Goal: Find specific page/section: Find specific page/section

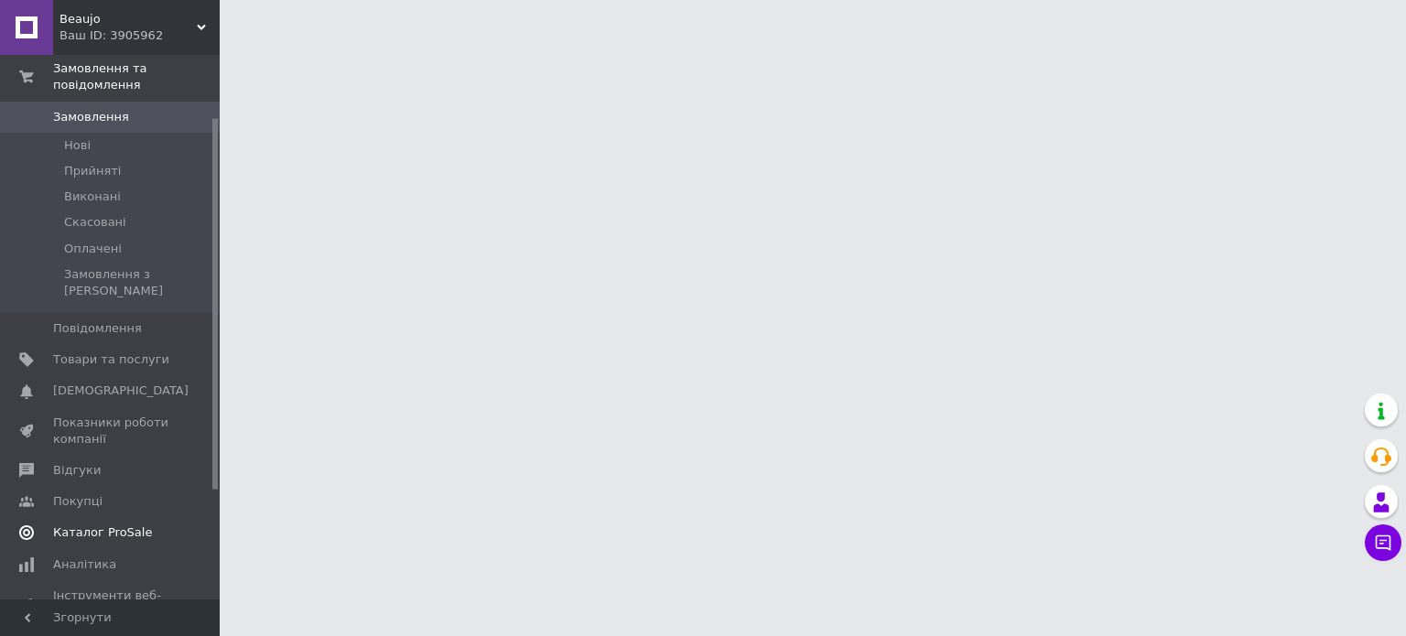
scroll to position [92, 0]
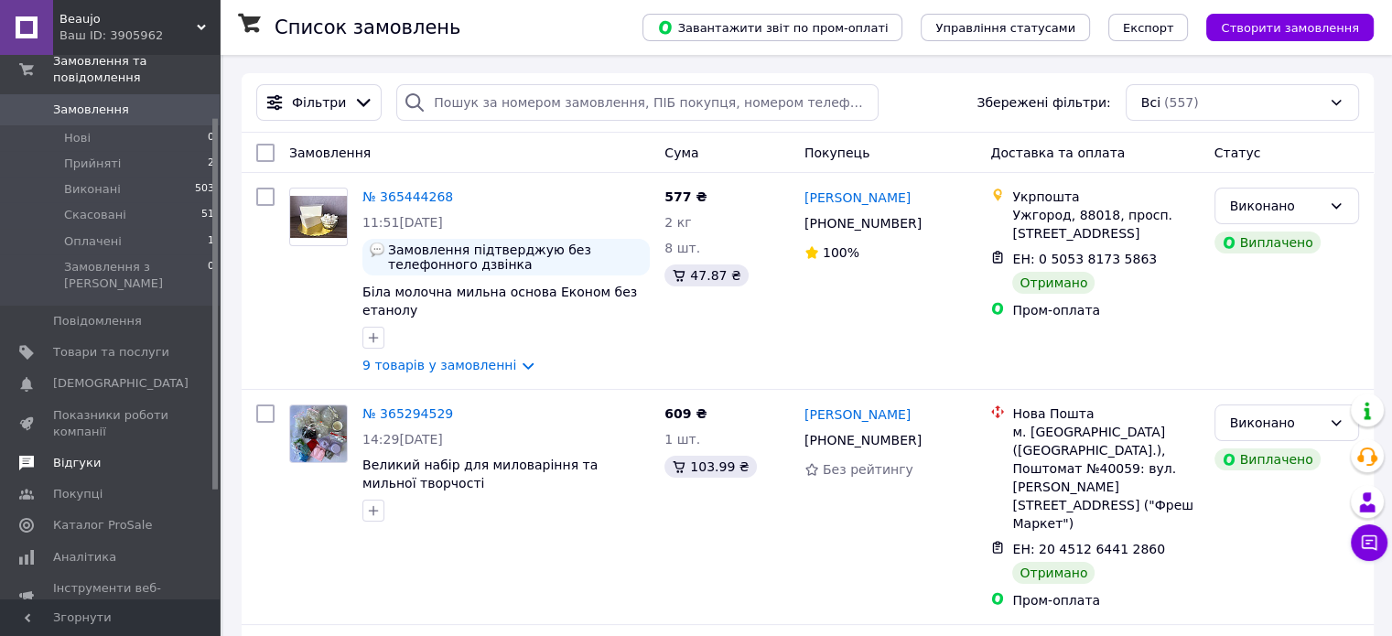
click at [101, 455] on span "Відгуки" at bounding box center [111, 463] width 116 height 16
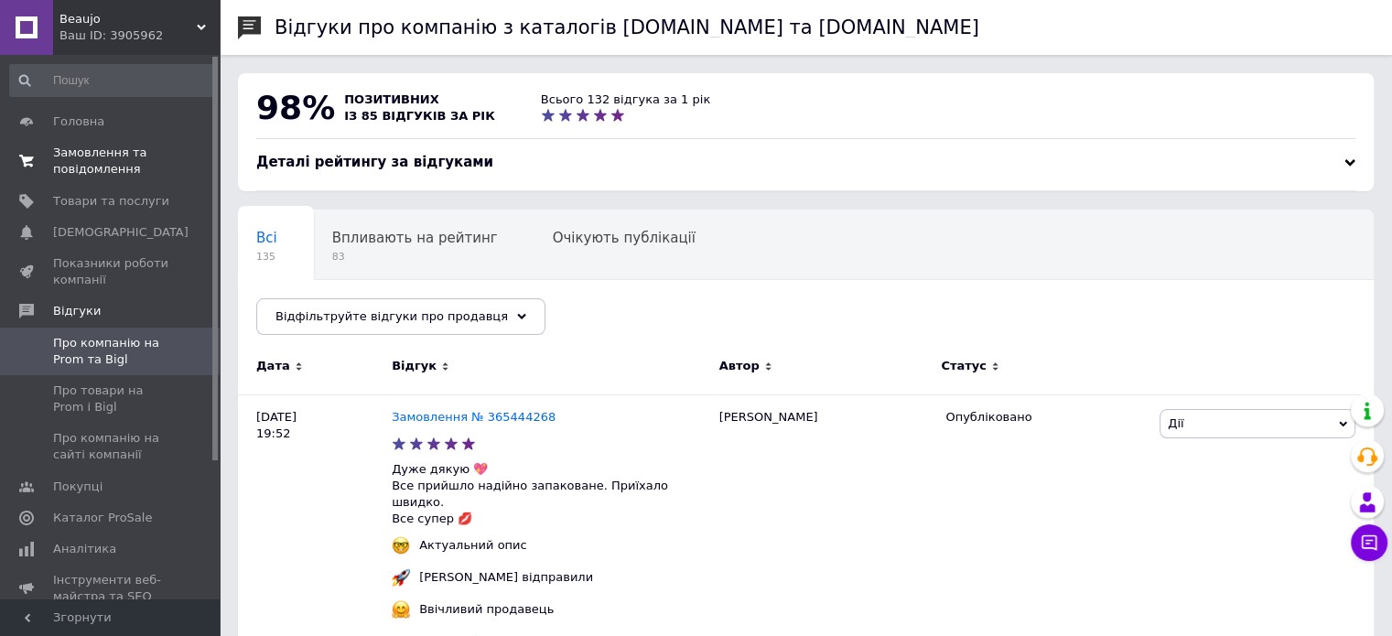
click at [131, 175] on span "Замовлення та повідомлення" at bounding box center [111, 161] width 116 height 33
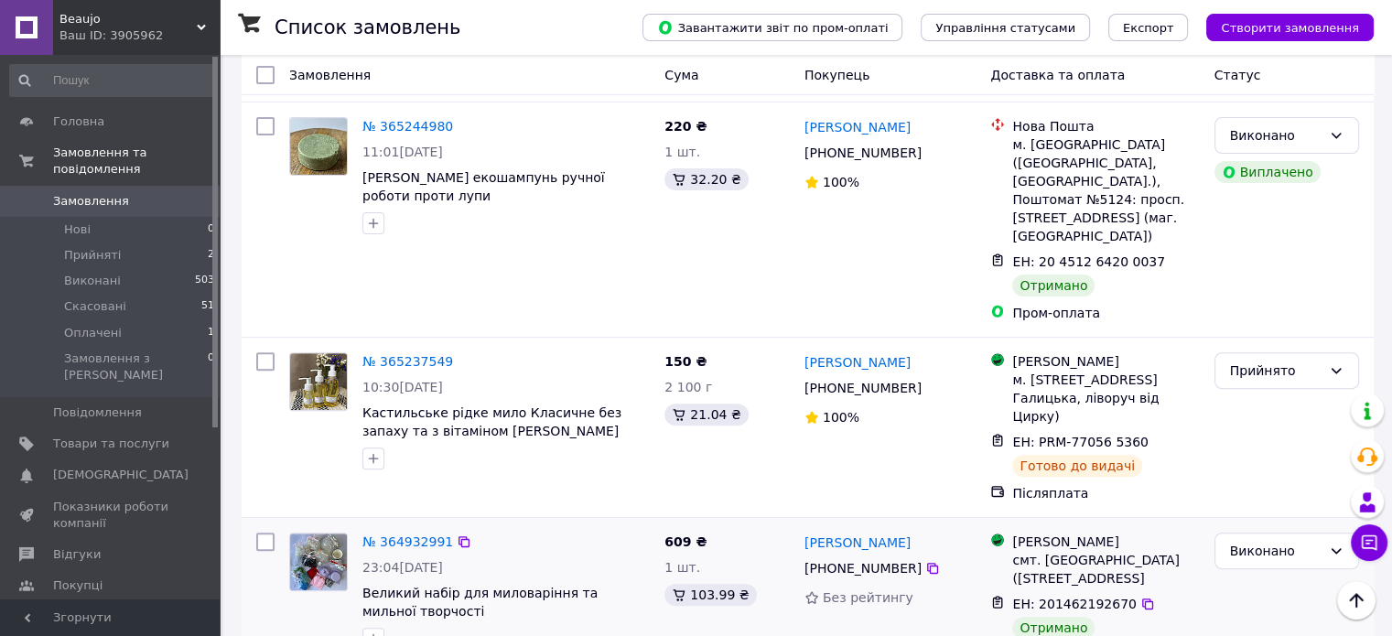
scroll to position [549, 0]
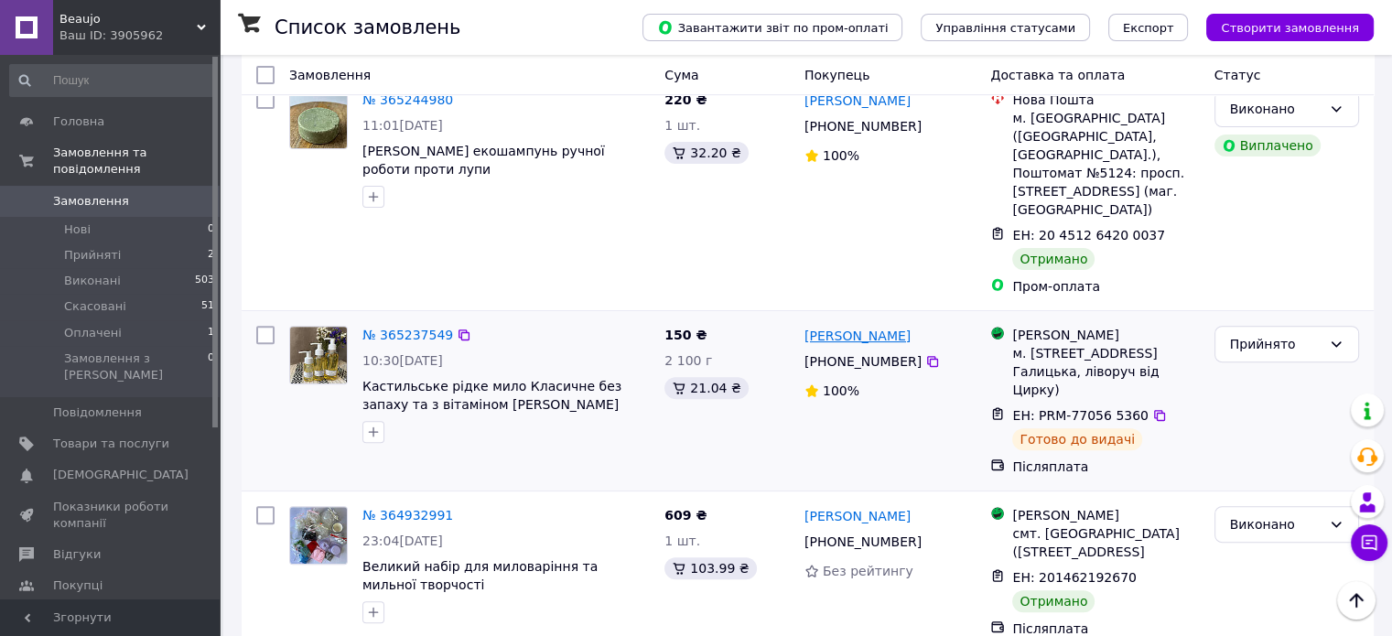
click at [844, 327] on link "[PERSON_NAME]" at bounding box center [858, 336] width 106 height 18
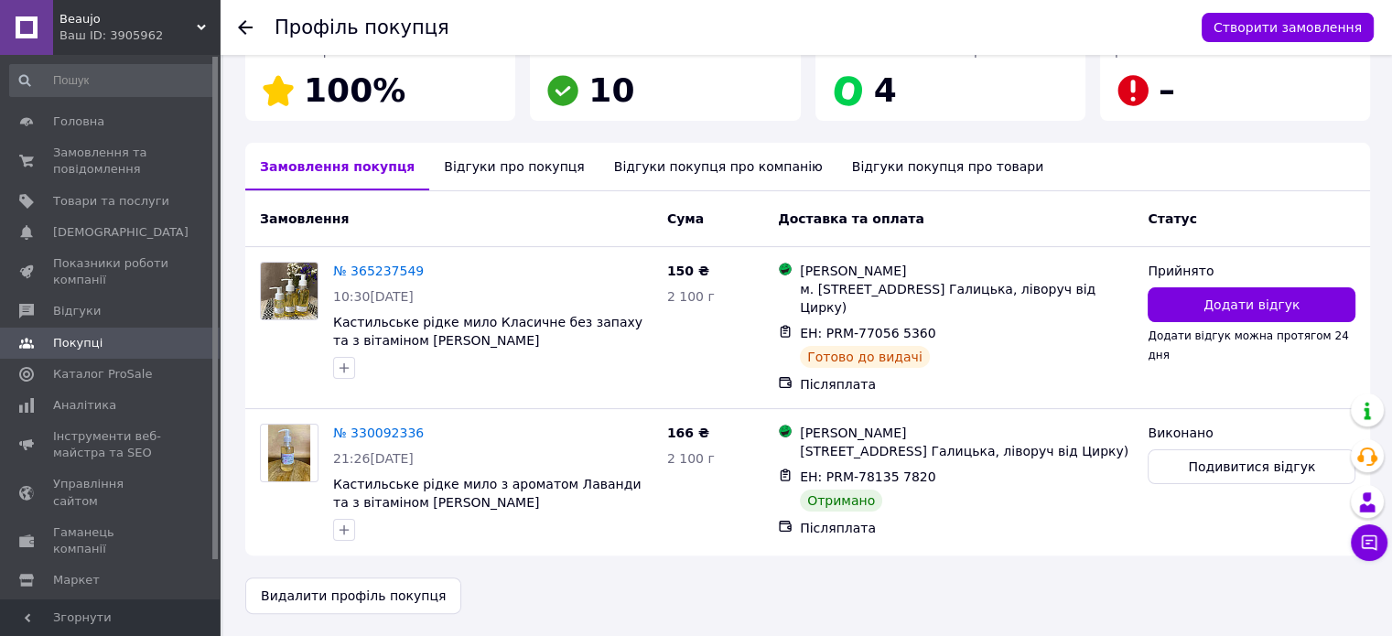
scroll to position [341, 0]
